Goal: Use online tool/utility: Utilize a website feature to perform a specific function

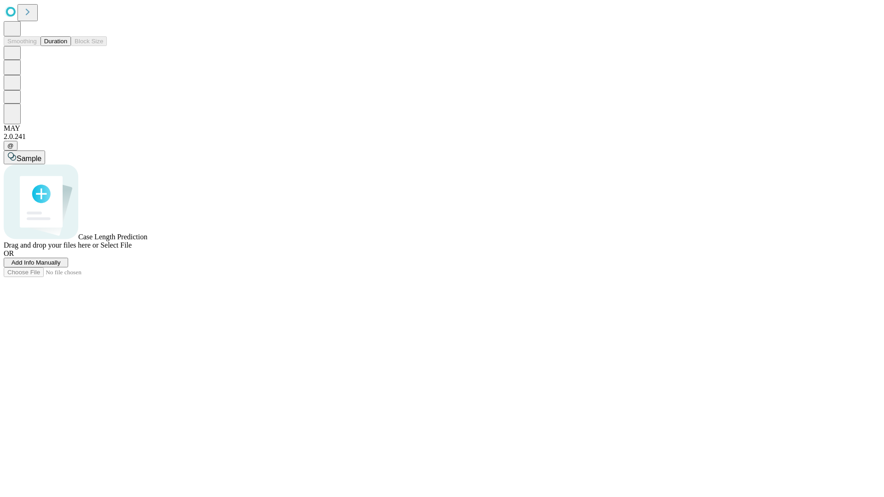
click at [67, 46] on button "Duration" at bounding box center [56, 41] width 30 height 10
click at [61, 266] on span "Add Info Manually" at bounding box center [36, 262] width 49 height 7
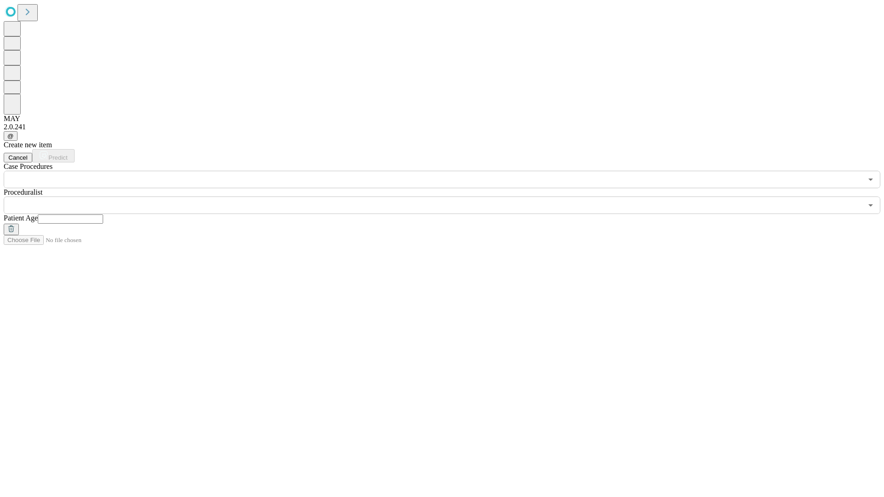
click at [103, 214] on input "text" at bounding box center [70, 218] width 65 height 9
type input "**"
click at [448, 197] on input "text" at bounding box center [433, 205] width 858 height 17
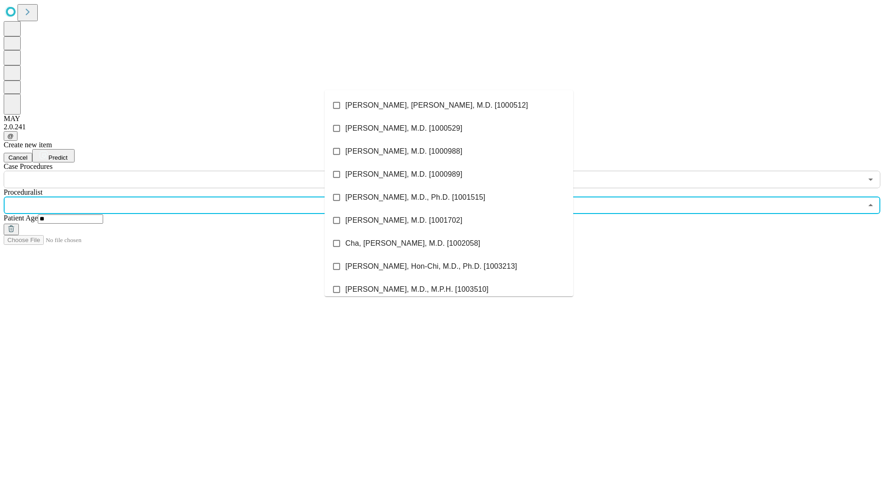
click at [449, 105] on li "[PERSON_NAME], [PERSON_NAME], M.D. [1000512]" at bounding box center [449, 105] width 249 height 23
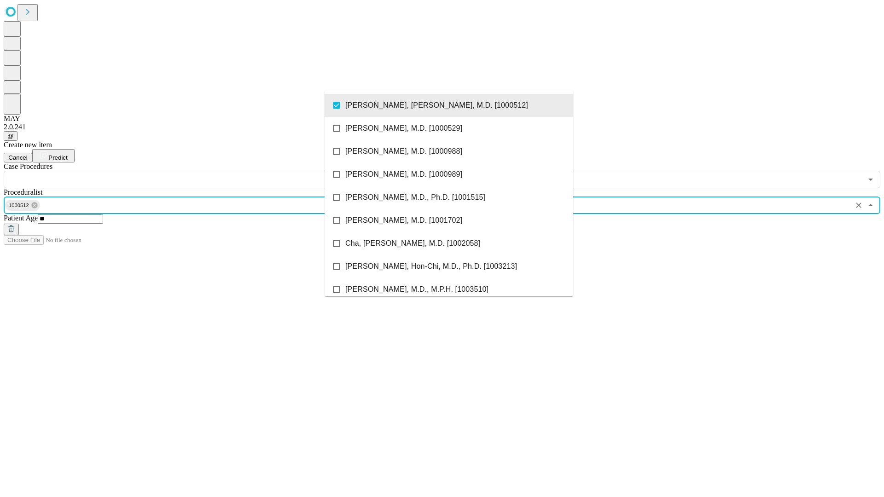
click at [193, 171] on input "text" at bounding box center [433, 179] width 858 height 17
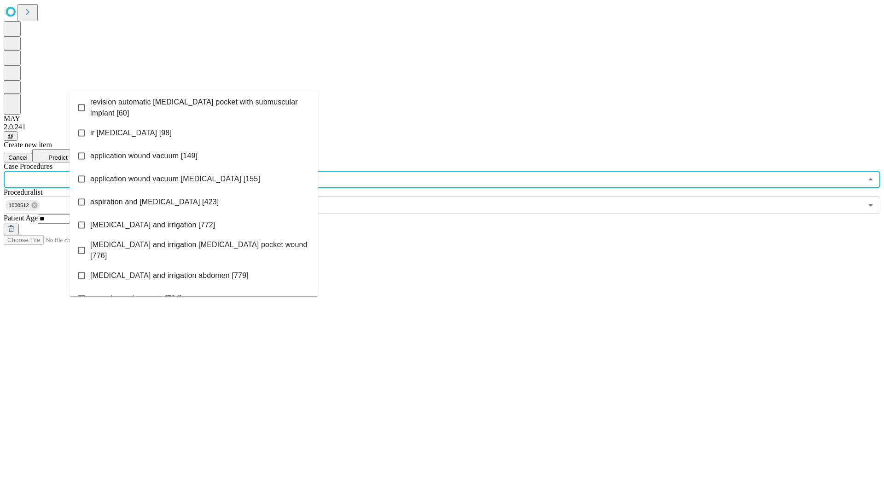
click at [194, 105] on span "revision automatic [MEDICAL_DATA] pocket with submuscular implant [60]" at bounding box center [200, 108] width 220 height 22
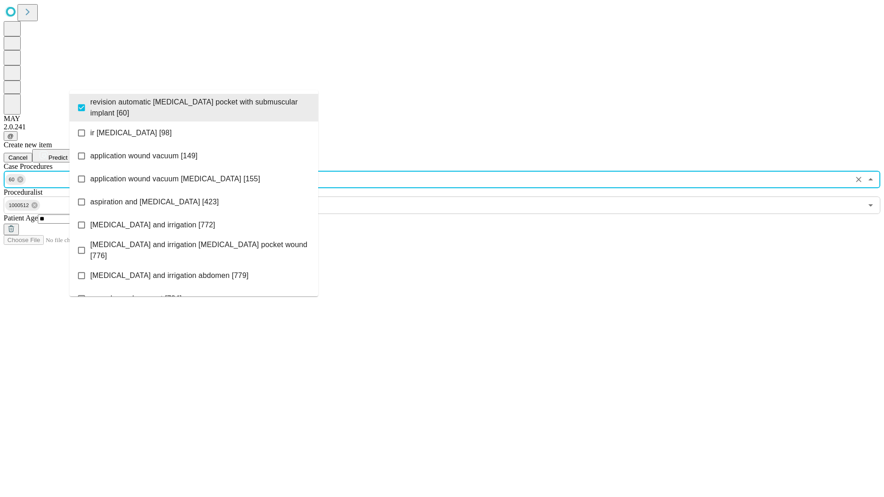
click at [67, 154] on span "Predict" at bounding box center [57, 157] width 19 height 7
